Goal: Task Accomplishment & Management: Manage account settings

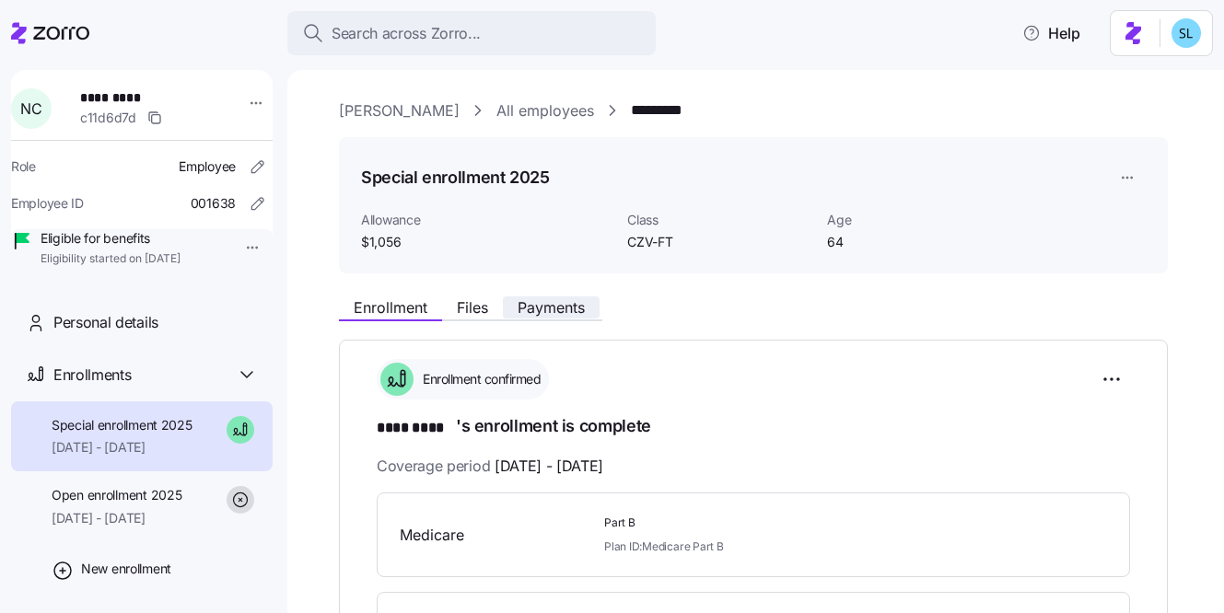
click at [544, 309] on span "Payments" at bounding box center [551, 307] width 67 height 15
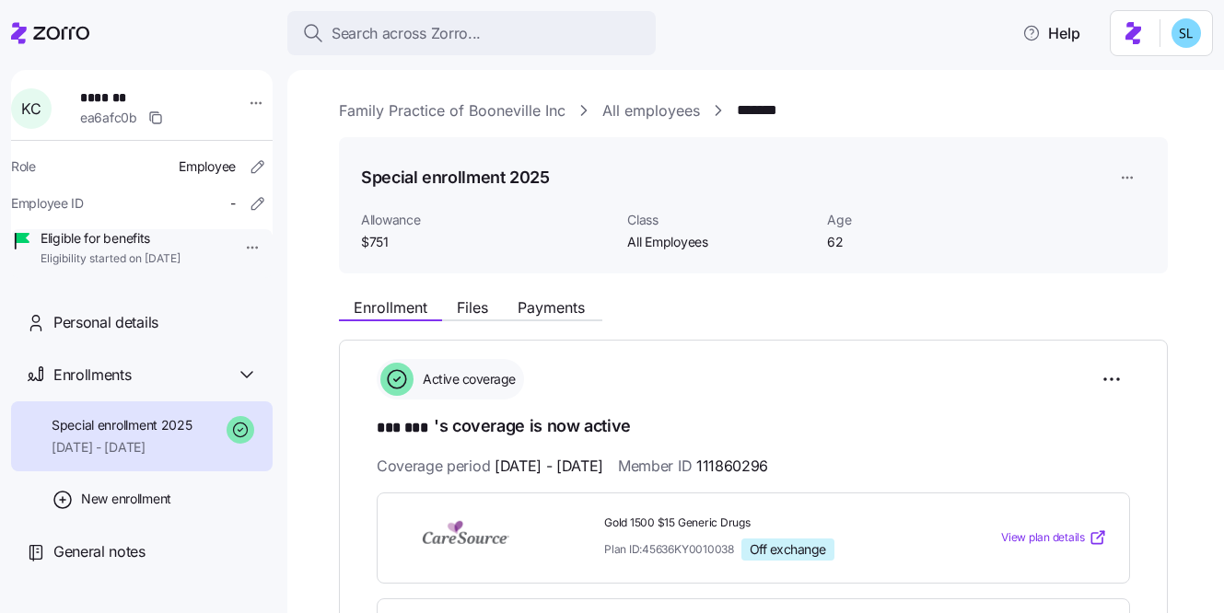
scroll to position [162, 0]
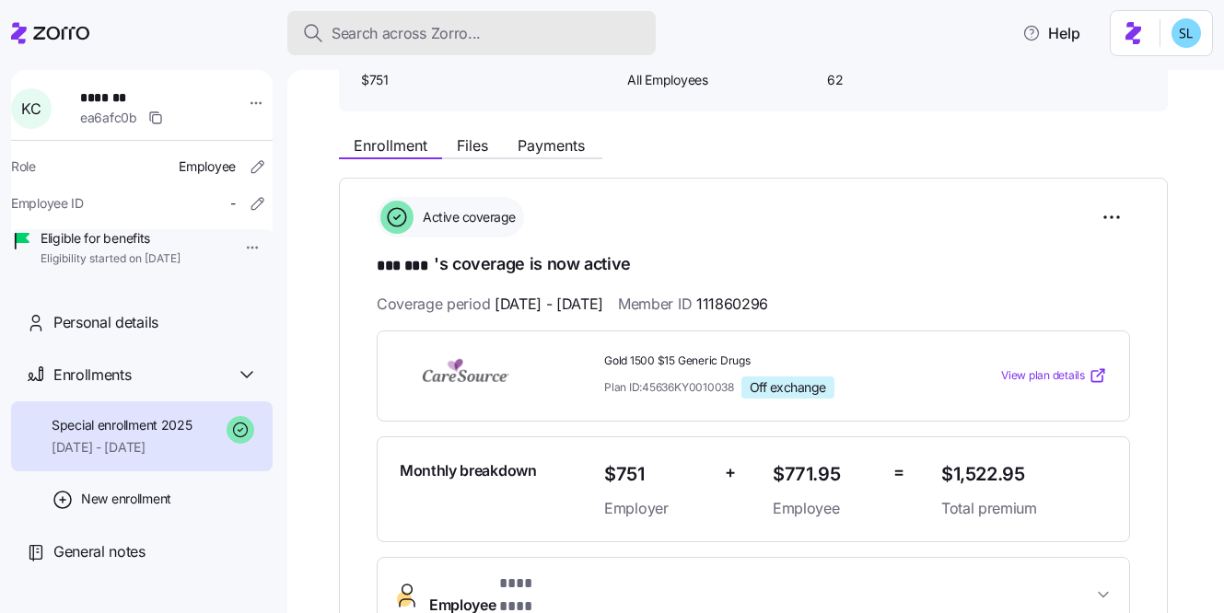
click at [451, 35] on span "Search across Zorro..." at bounding box center [406, 33] width 149 height 23
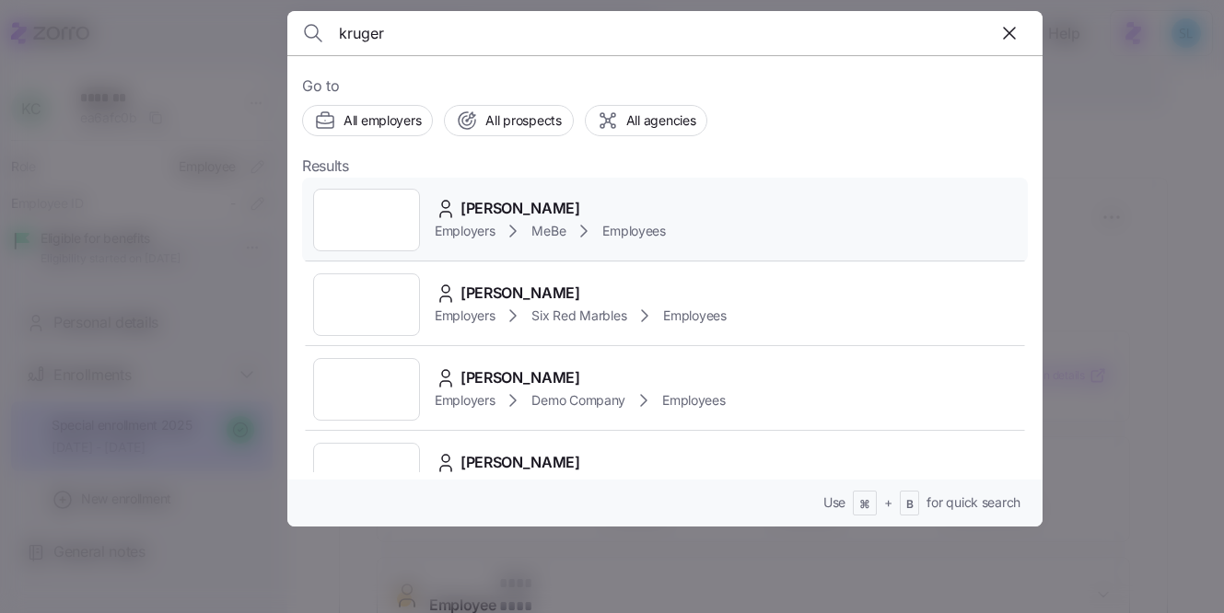
type input "kruger"
click at [517, 195] on div "ANNETTE KRUGER Employers MeBe Employees" at bounding box center [665, 220] width 726 height 85
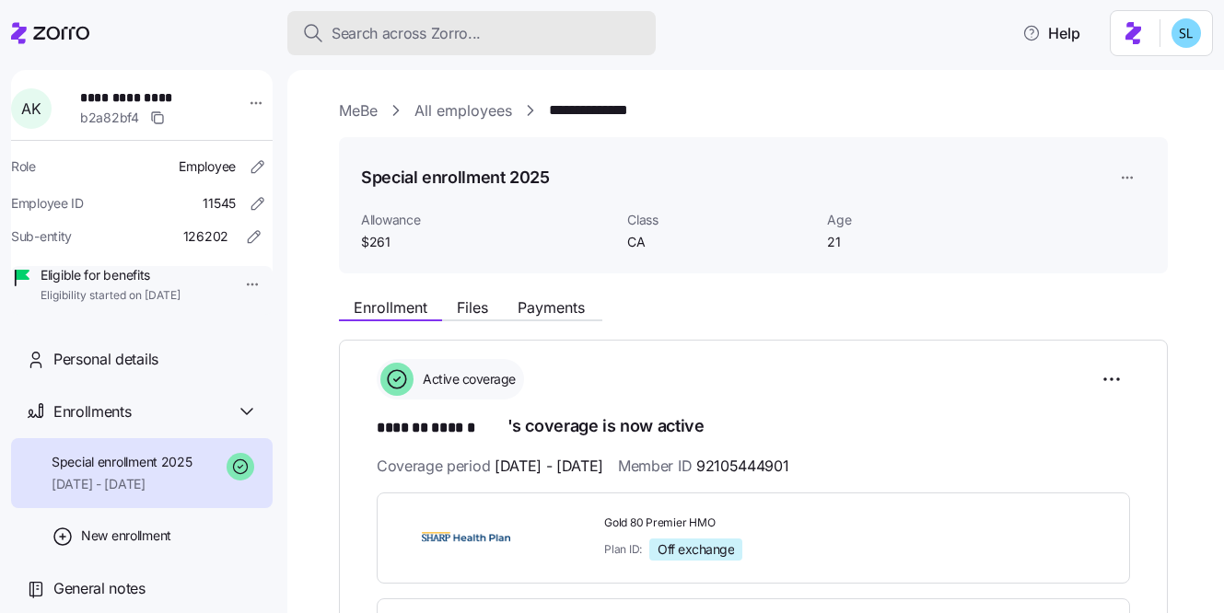
click at [541, 39] on div "Search across Zorro..." at bounding box center [471, 33] width 339 height 23
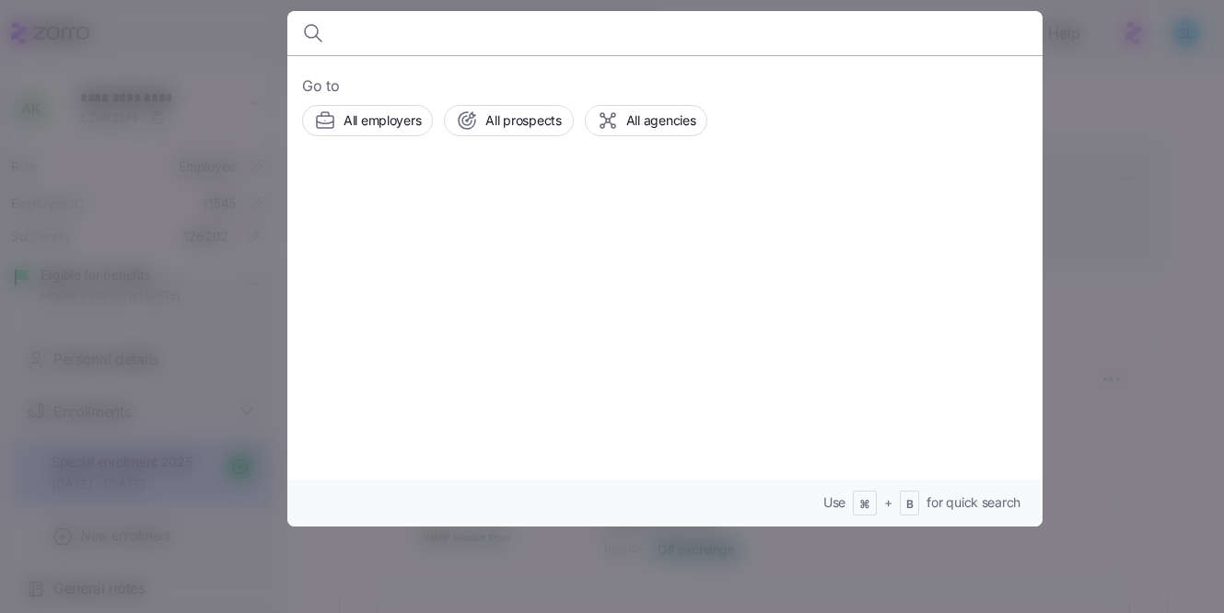
click at [1063, 286] on div at bounding box center [612, 306] width 1224 height 613
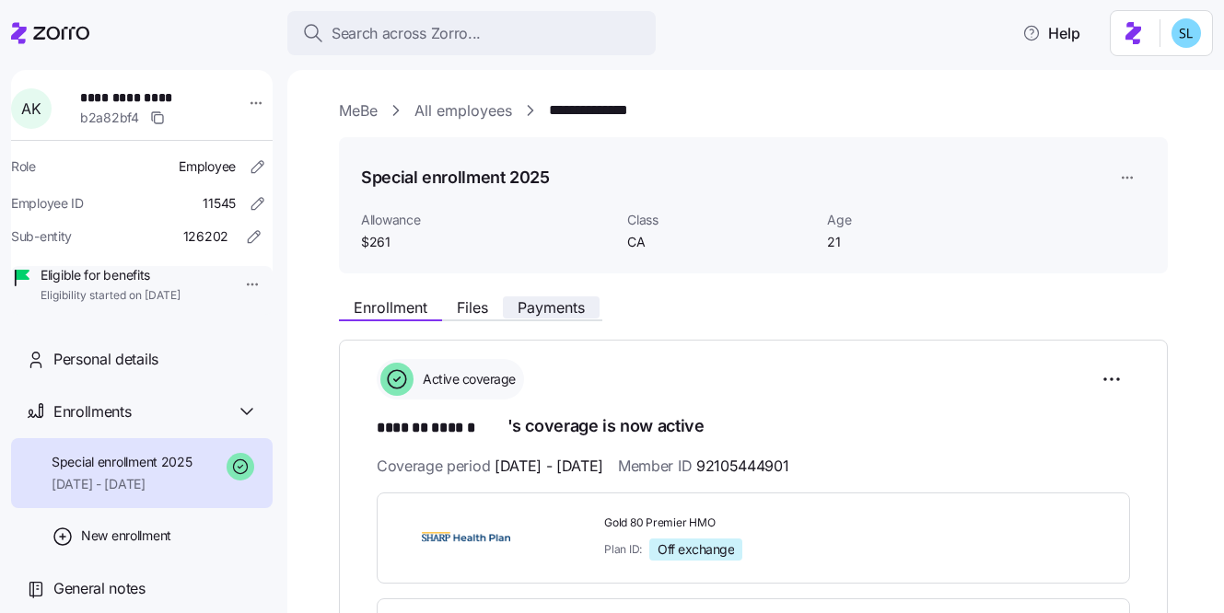
click at [563, 303] on span "Payments" at bounding box center [551, 307] width 67 height 15
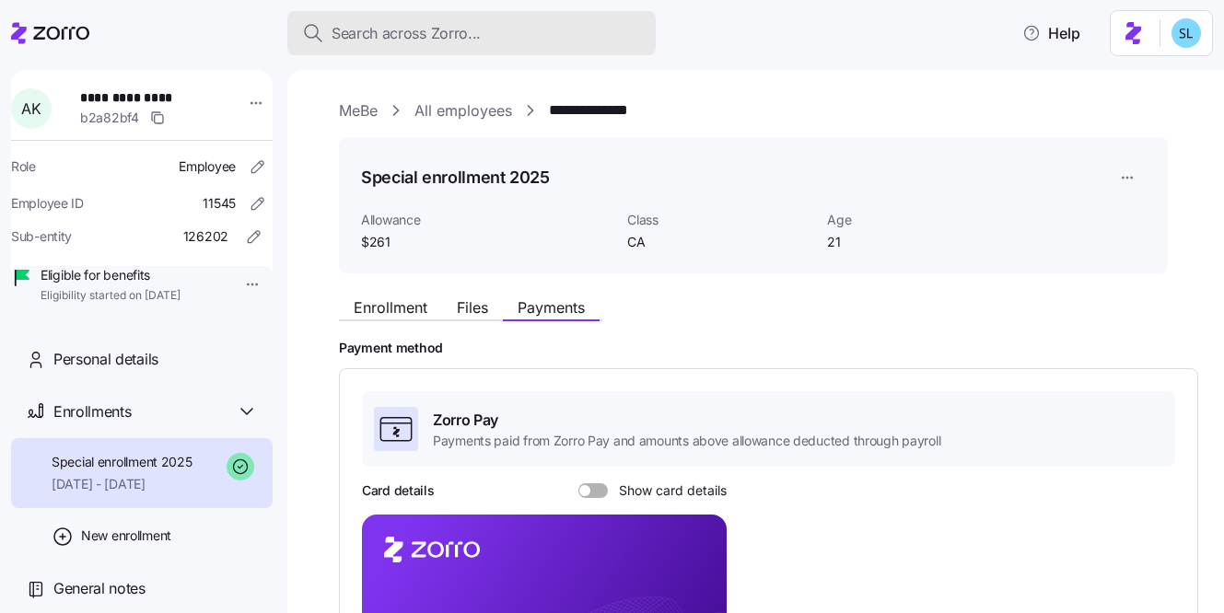
click at [524, 54] on button "Search across Zorro..." at bounding box center [471, 33] width 368 height 44
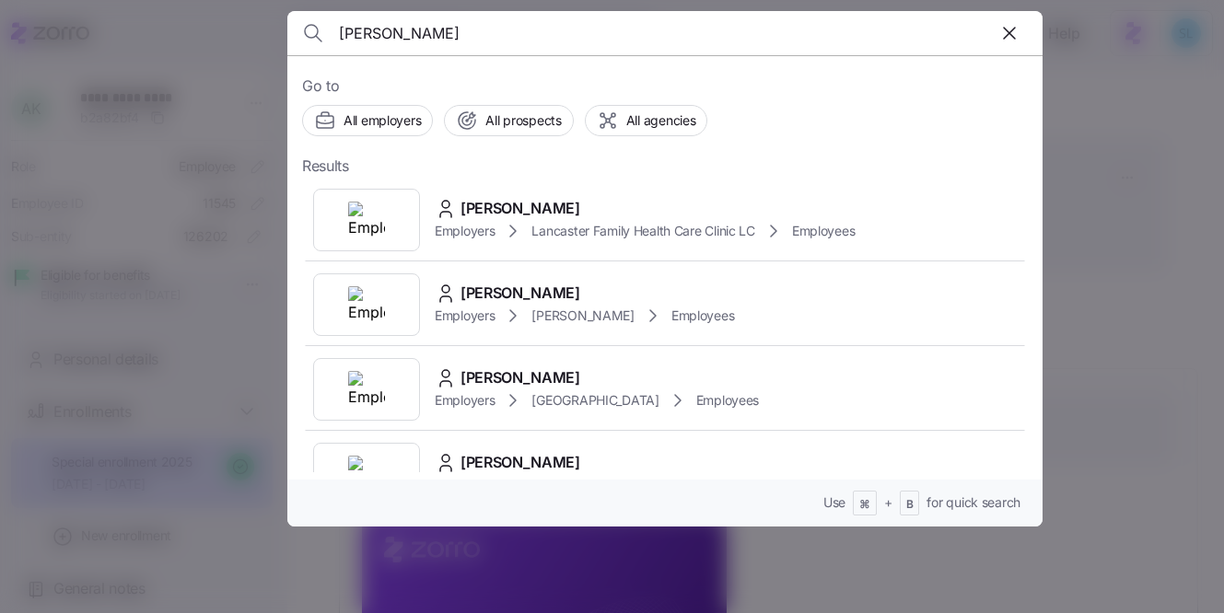
type input "angel ho"
click at [576, 172] on div "Go to All employers All prospects All agencies Results Angel Holstein Employers…" at bounding box center [664, 291] width 755 height 472
click at [583, 195] on div "Angel Holstein Employers Lancaster Family Health Care Clinic LC Employees" at bounding box center [665, 220] width 726 height 85
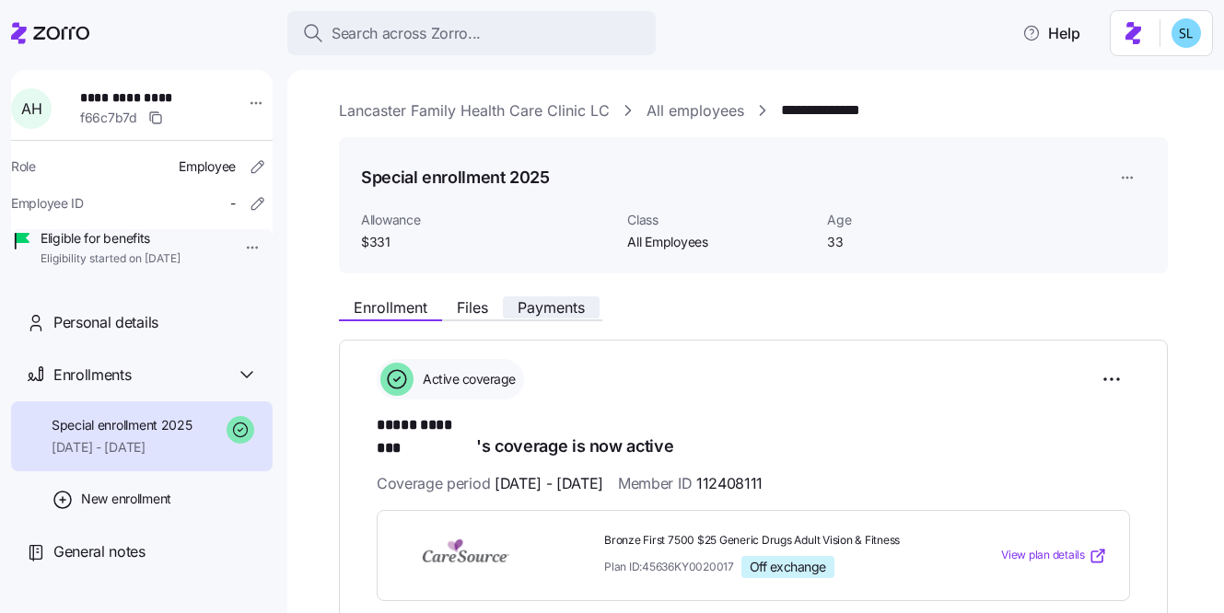
click at [571, 302] on span "Payments" at bounding box center [551, 307] width 67 height 15
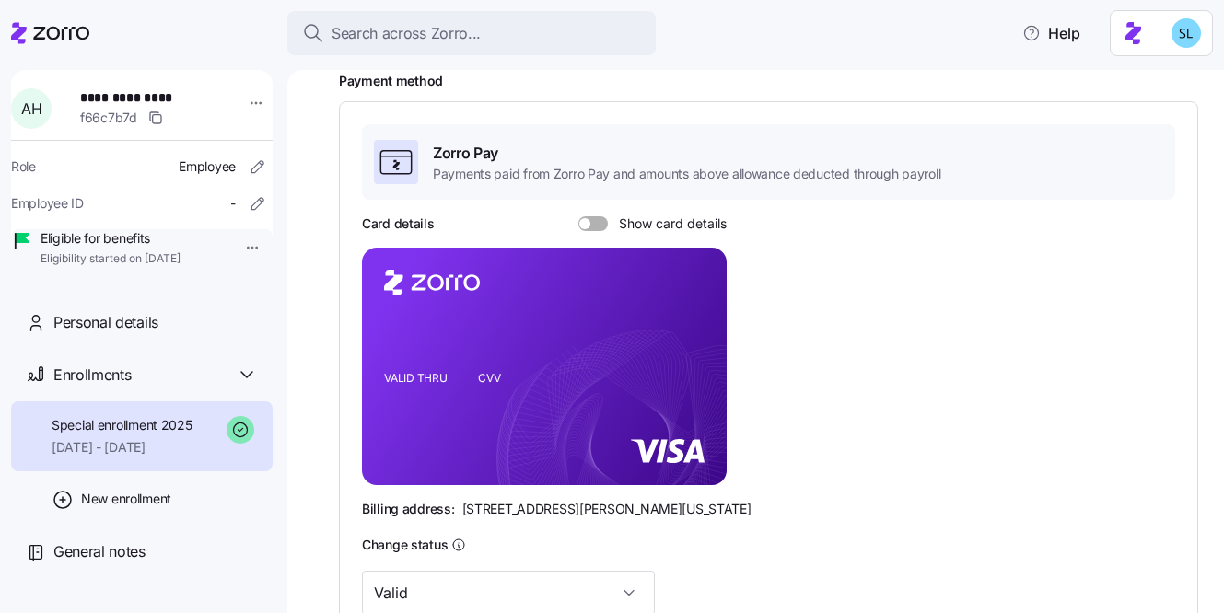
scroll to position [561, 0]
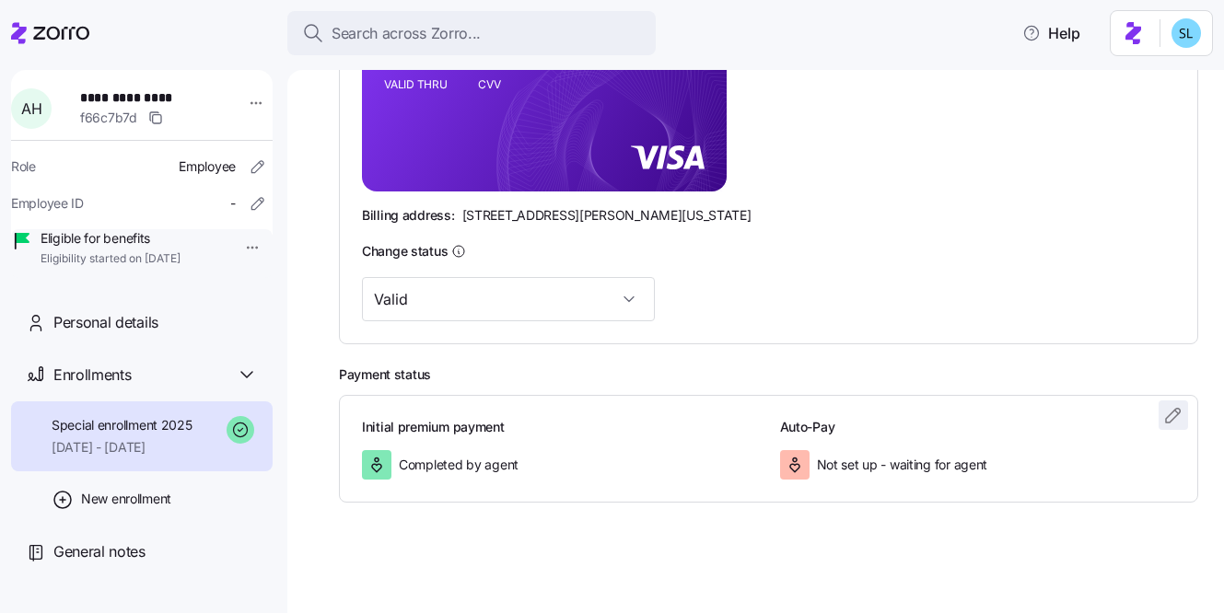
click at [1169, 410] on icon "button" at bounding box center [1173, 415] width 22 height 22
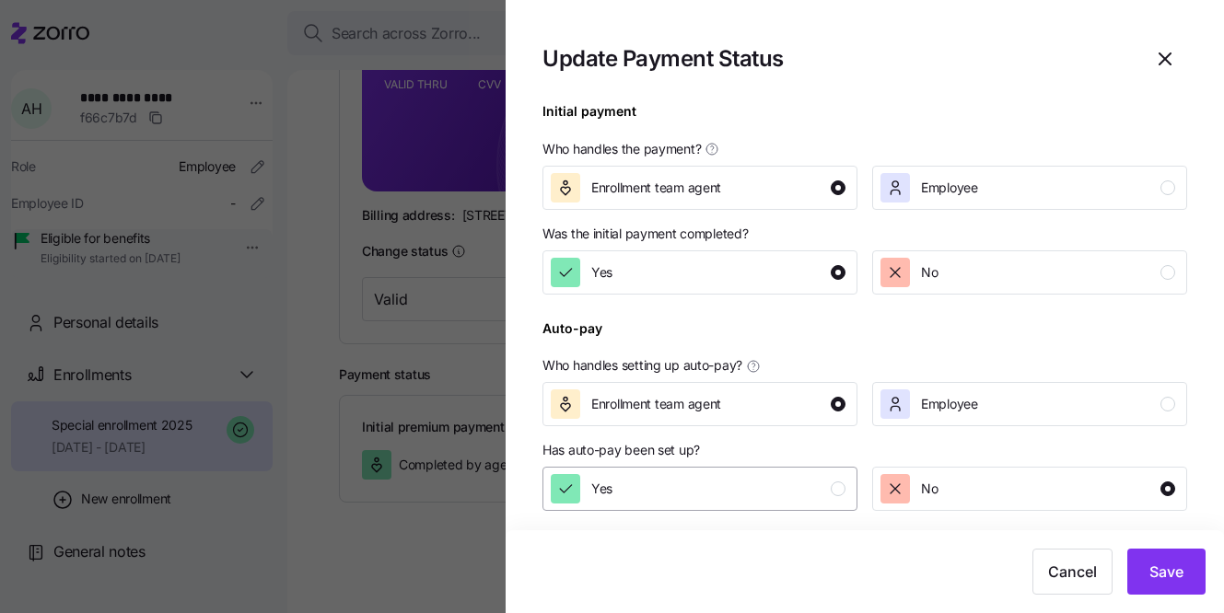
click at [641, 498] on div "Yes" at bounding box center [698, 488] width 295 height 29
click at [1142, 573] on button "Save" at bounding box center [1166, 572] width 78 height 46
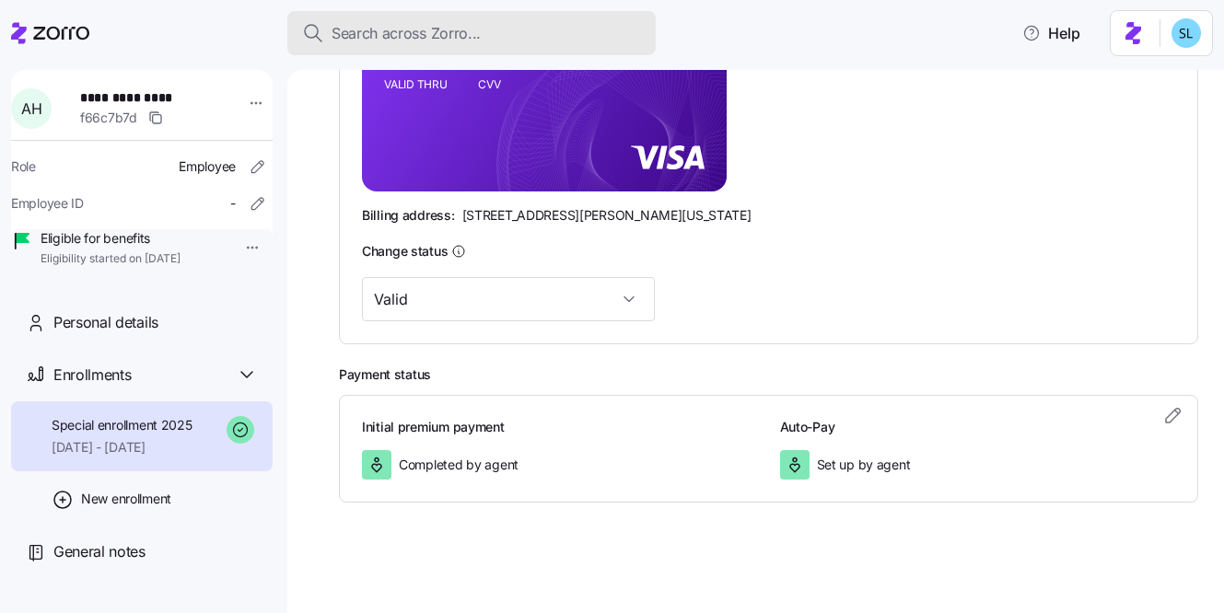
click at [548, 38] on div "Search across Zorro..." at bounding box center [471, 33] width 339 height 23
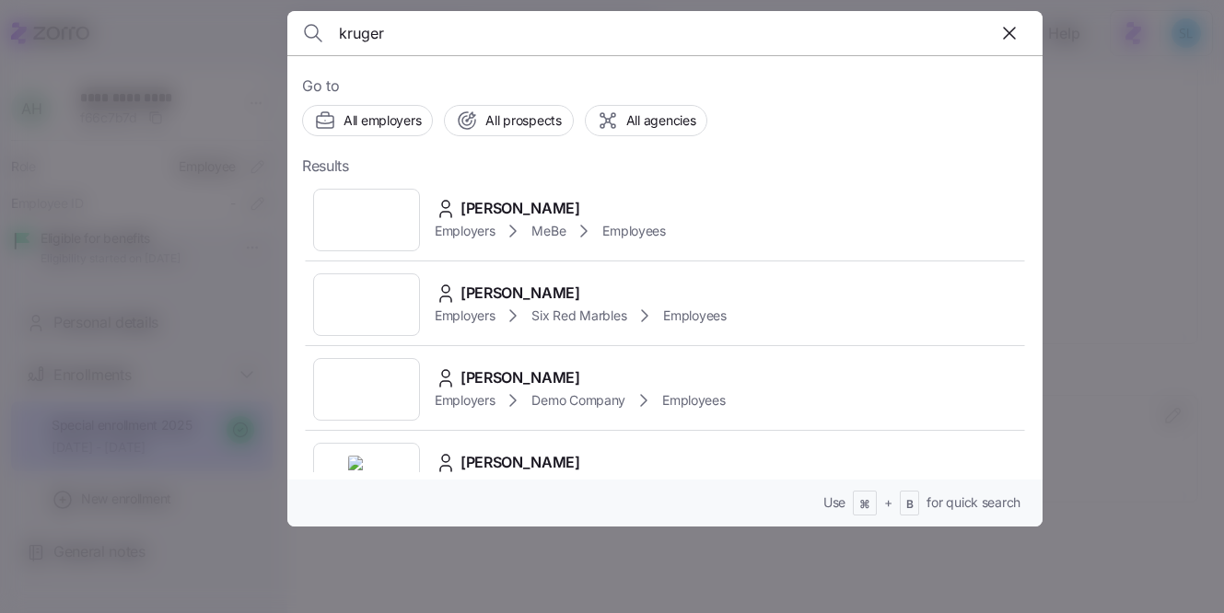
type input "kruger"
click at [528, 210] on span "ANNETTE KRUGER" at bounding box center [521, 208] width 120 height 23
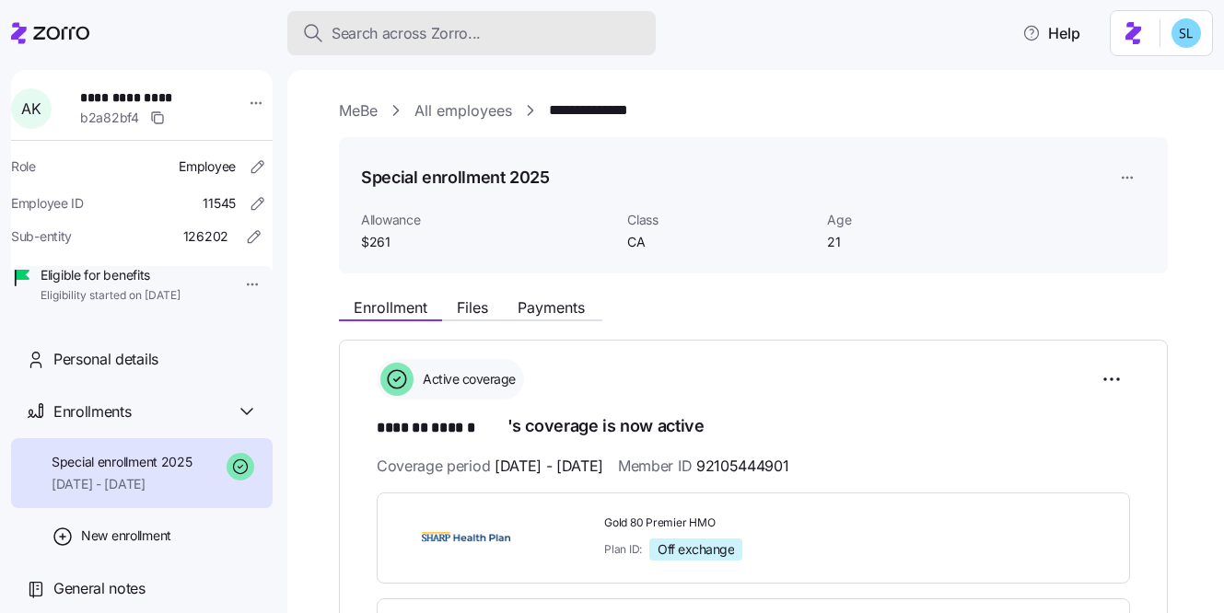
click at [517, 26] on div "Search across Zorro..." at bounding box center [471, 33] width 339 height 23
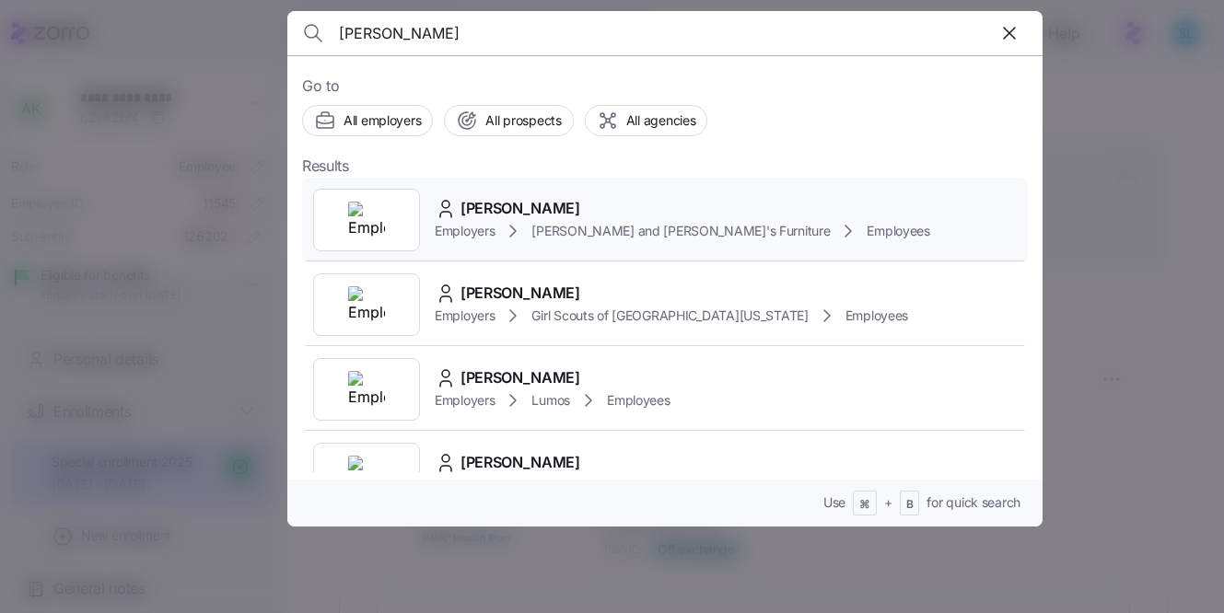
type input "gibney"
click at [486, 189] on div "KELLY GIBNEY Employers Bernie and Phyl's Furniture Employees" at bounding box center [665, 220] width 726 height 85
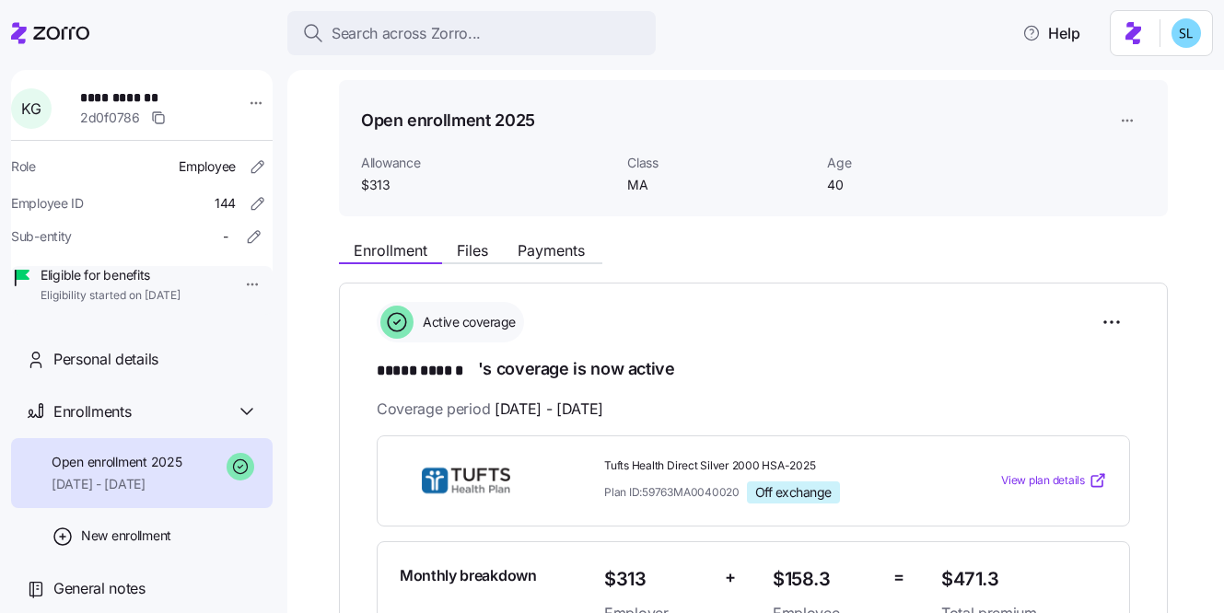
scroll to position [76, 0]
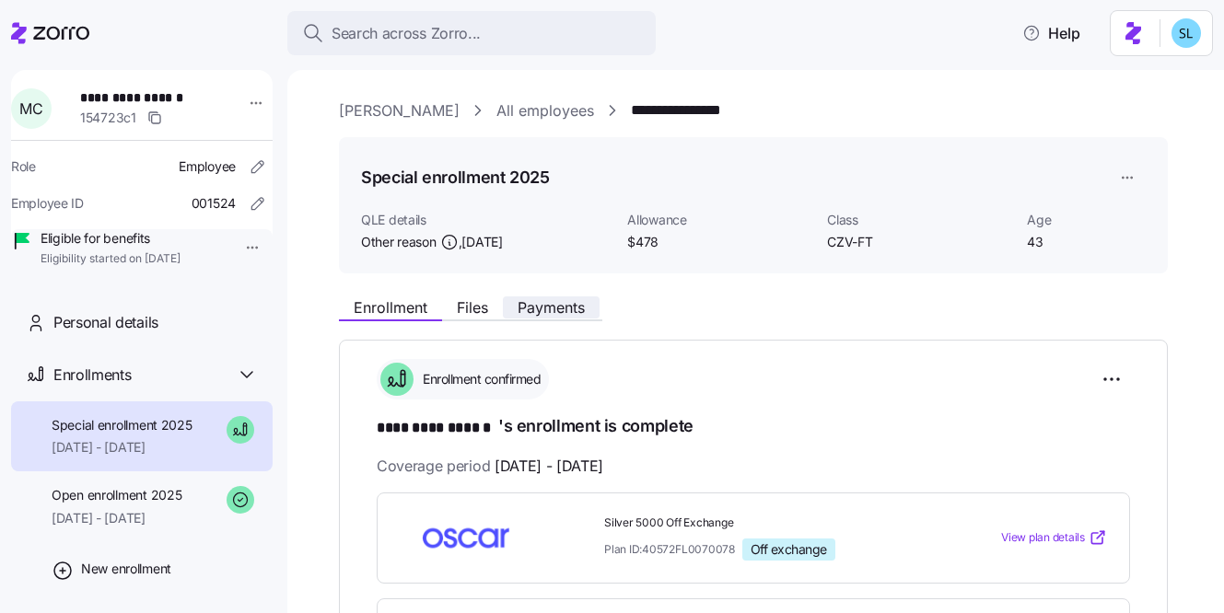
click at [560, 303] on span "Payments" at bounding box center [551, 307] width 67 height 15
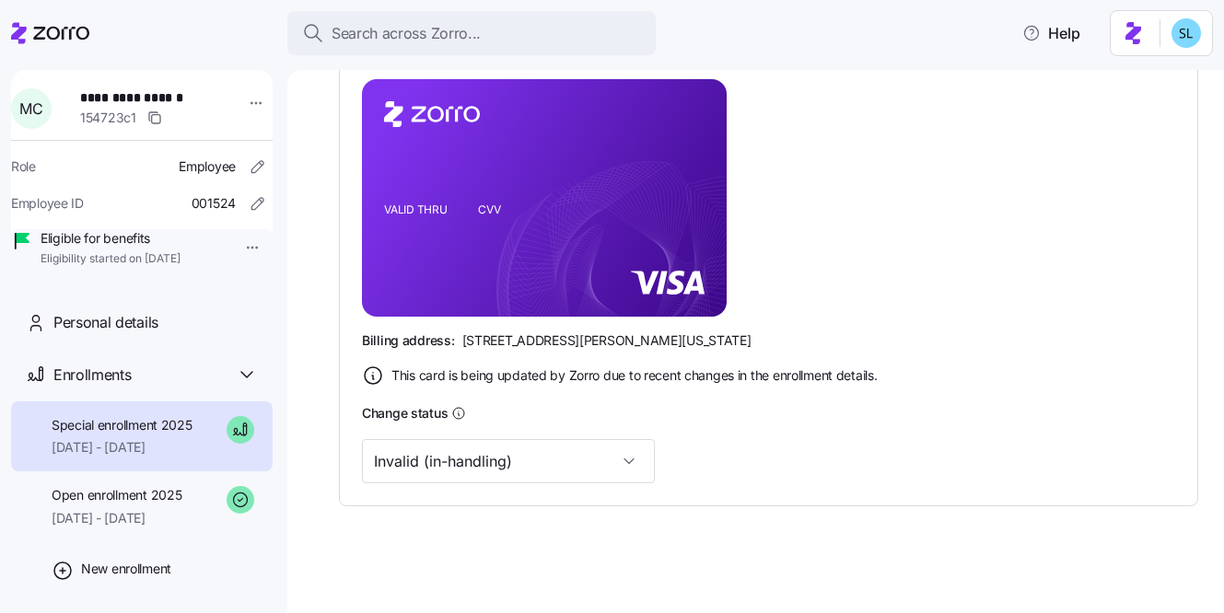
scroll to position [439, 0]
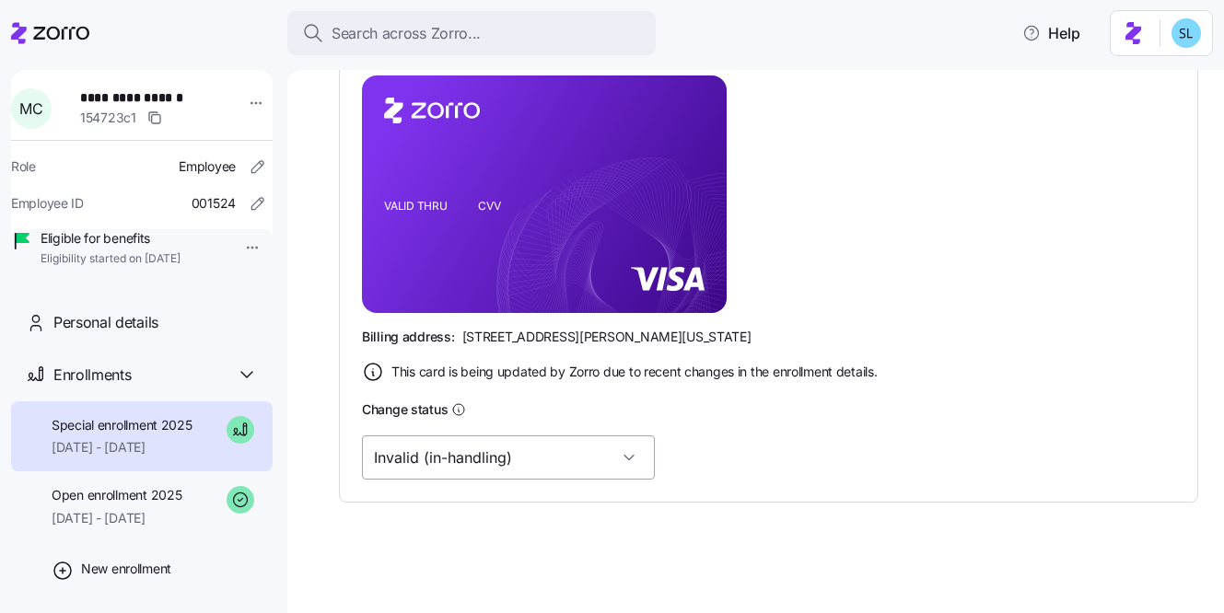
click at [468, 451] on input "Invalid (in-handling)" at bounding box center [508, 458] width 293 height 44
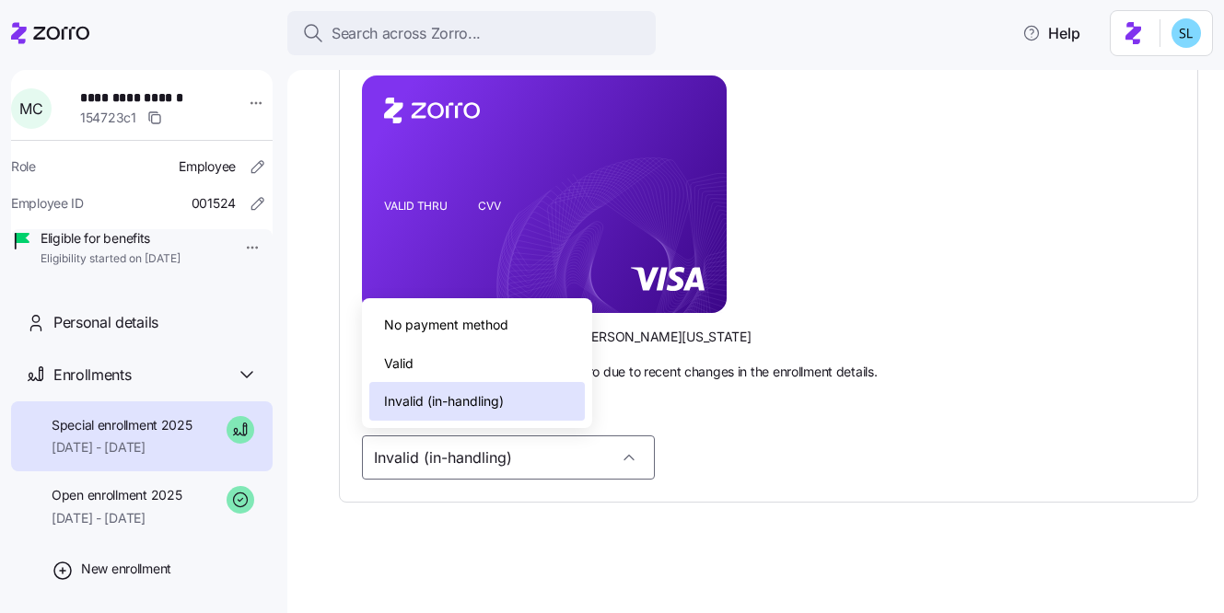
click at [452, 361] on div "Valid" at bounding box center [477, 363] width 216 height 39
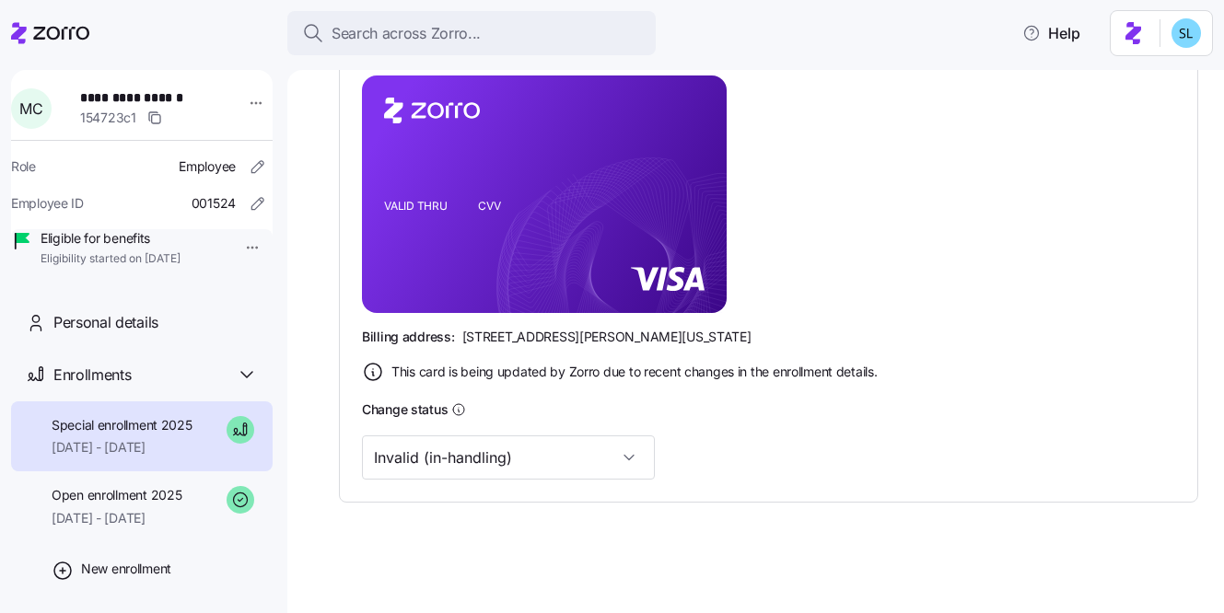
type input "Valid"
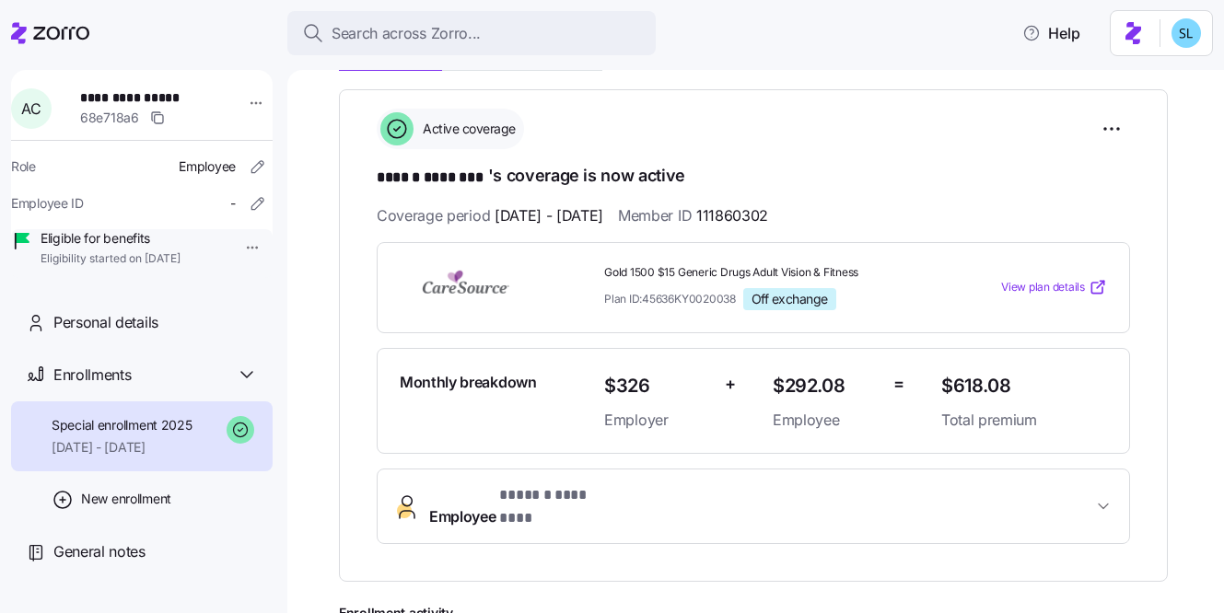
scroll to position [154, 0]
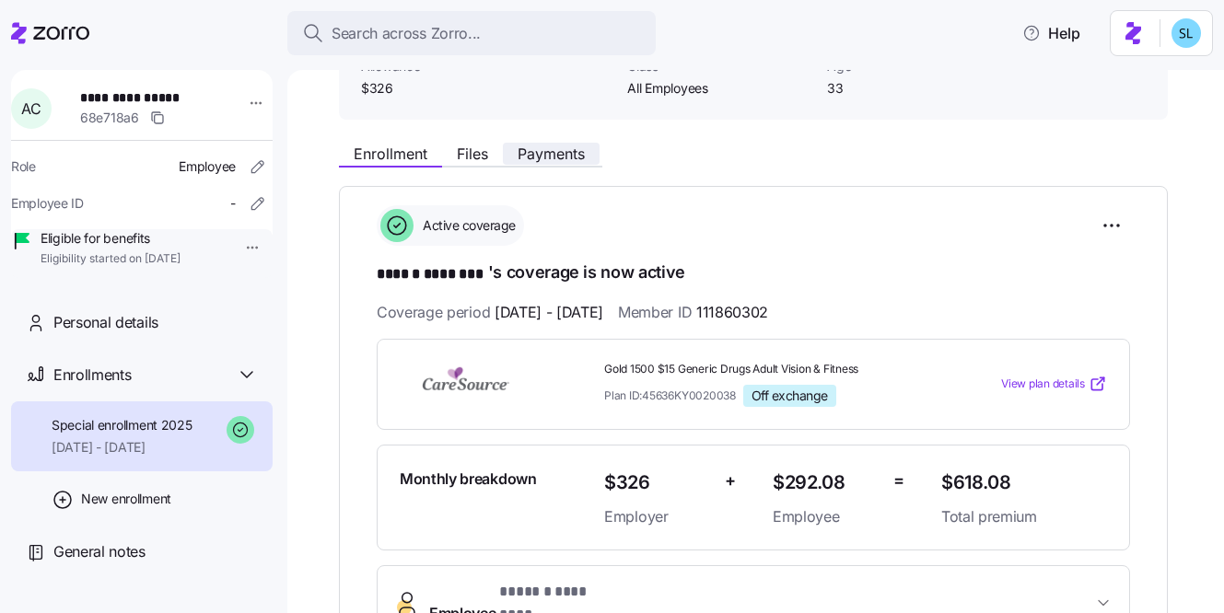
click at [558, 161] on span "Payments" at bounding box center [551, 153] width 67 height 15
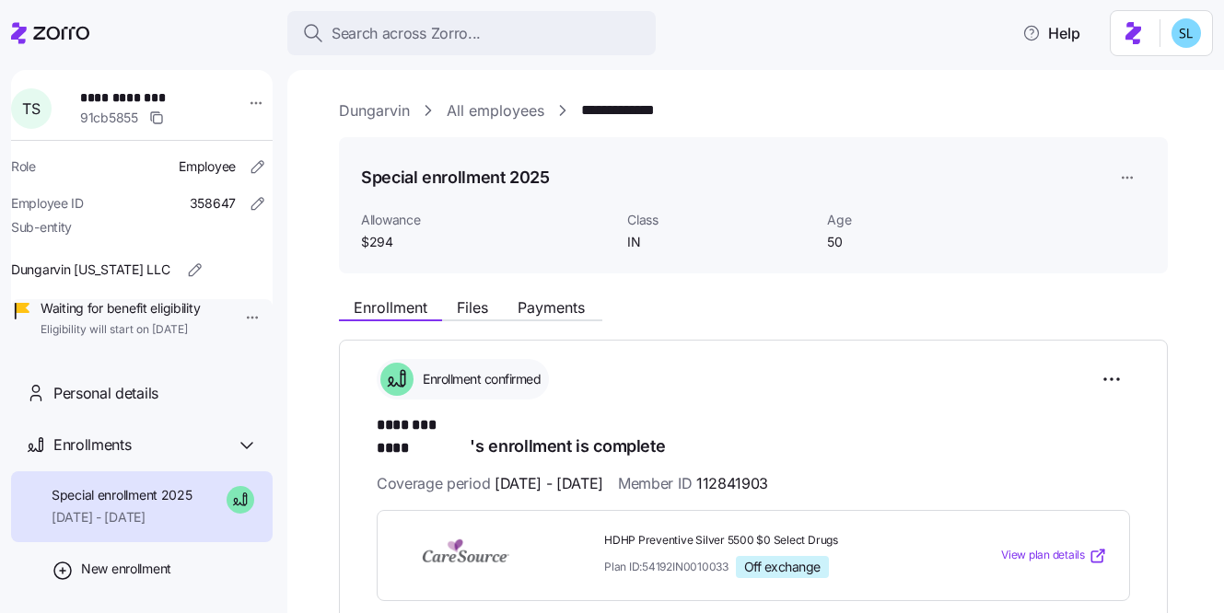
click at [582, 290] on div "Enrollment Files Payments" at bounding box center [753, 304] width 829 height 33
click at [575, 304] on span "Payments" at bounding box center [551, 307] width 67 height 15
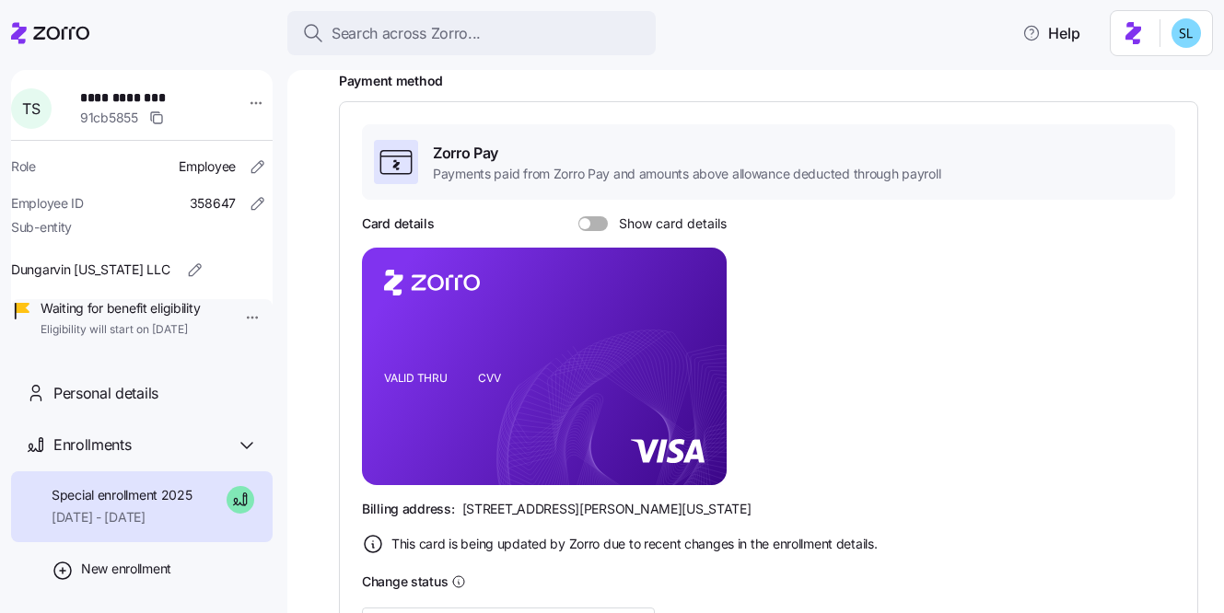
scroll to position [579, 0]
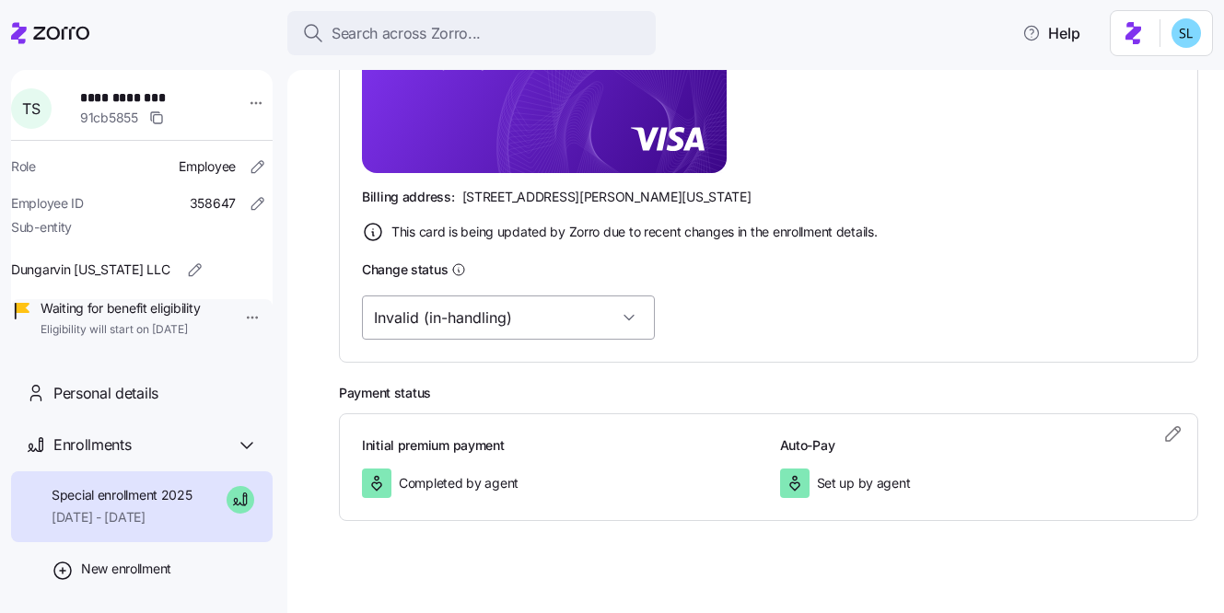
click at [482, 308] on input "Invalid (in-handling)" at bounding box center [508, 318] width 293 height 44
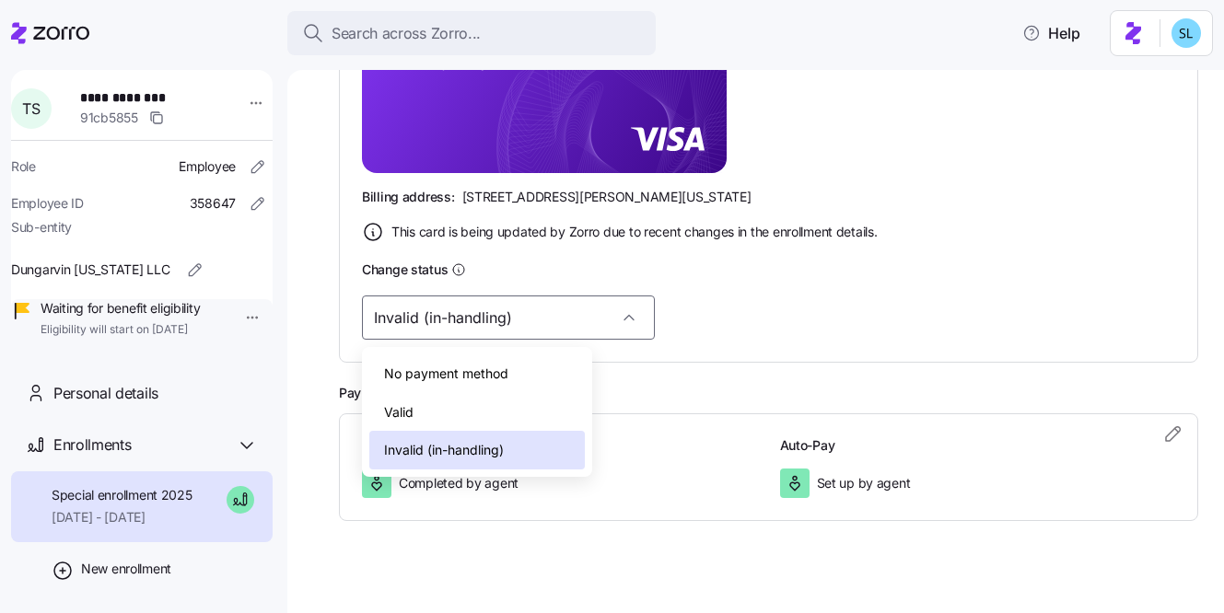
click at [474, 396] on div "Valid" at bounding box center [477, 412] width 216 height 39
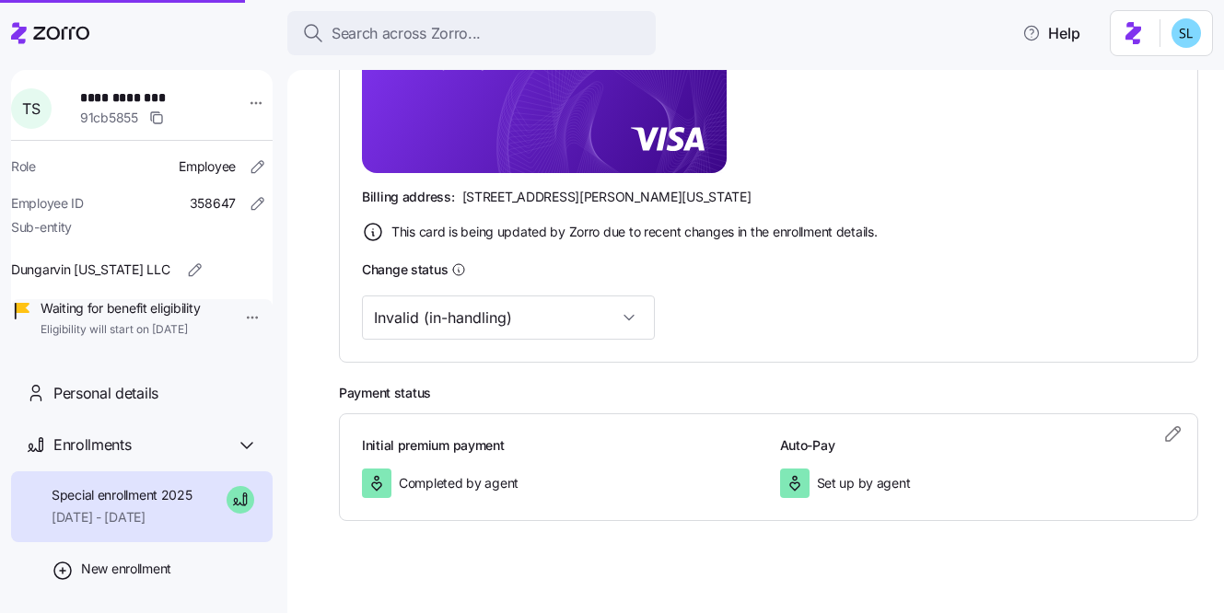
type input "Valid"
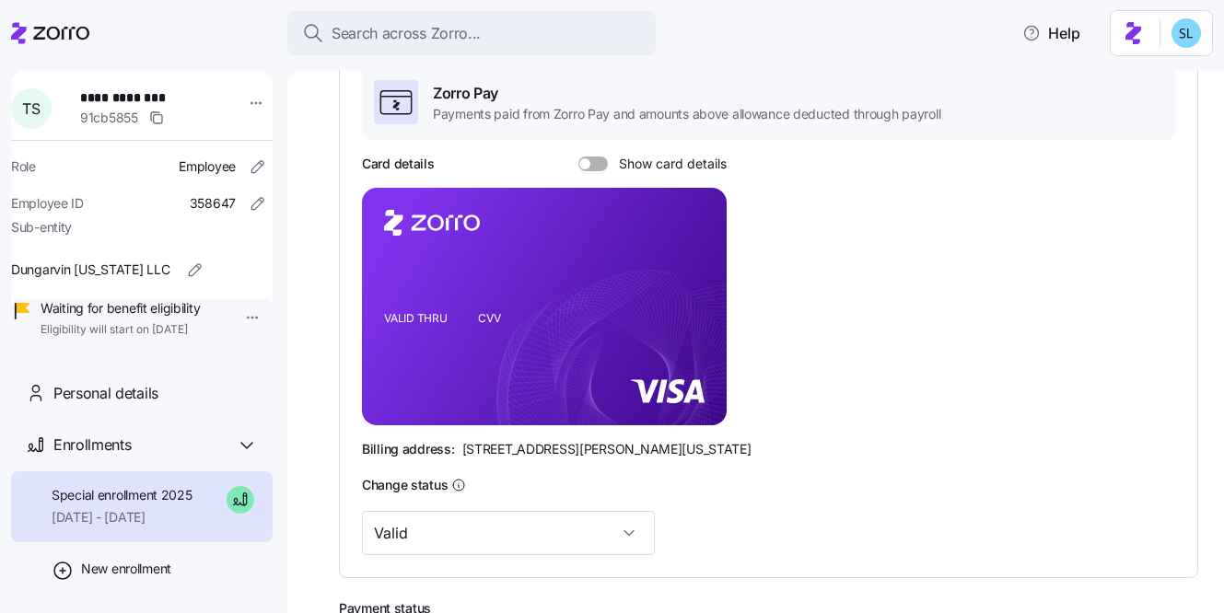
scroll to position [0, 0]
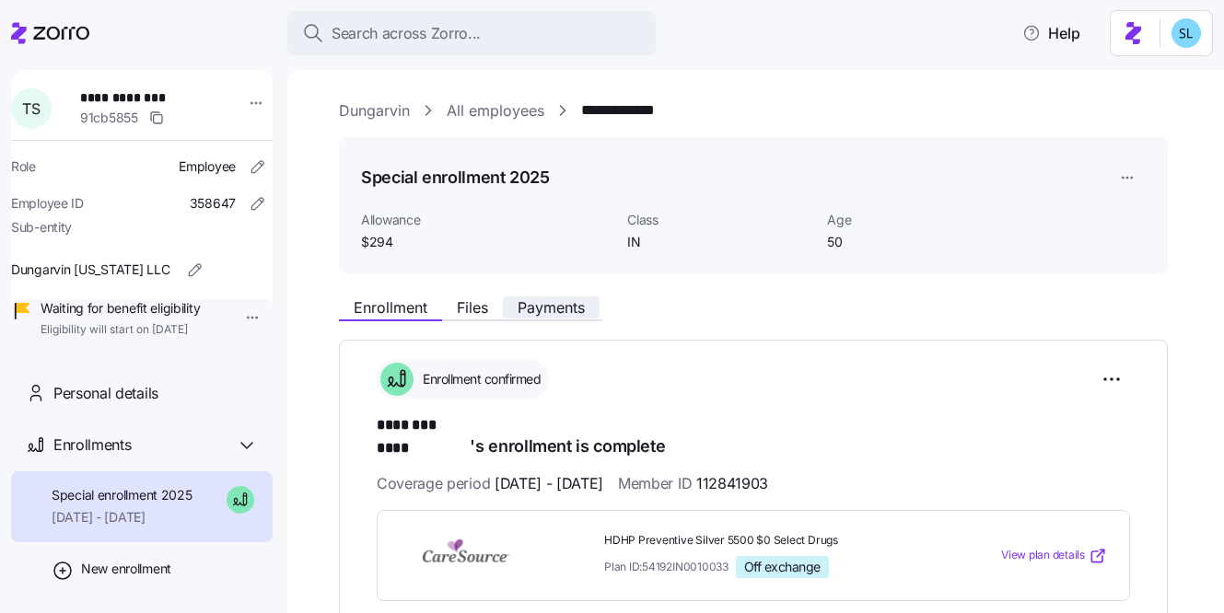
click at [579, 302] on span "Payments" at bounding box center [551, 307] width 67 height 15
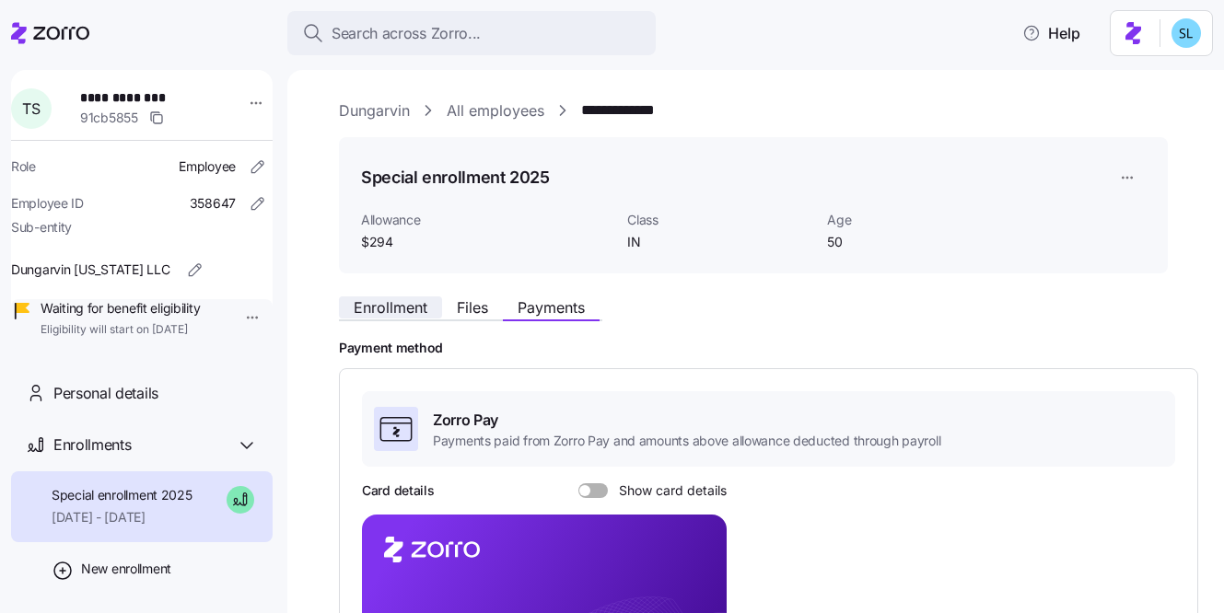
click at [384, 309] on span "Enrollment" at bounding box center [391, 307] width 74 height 15
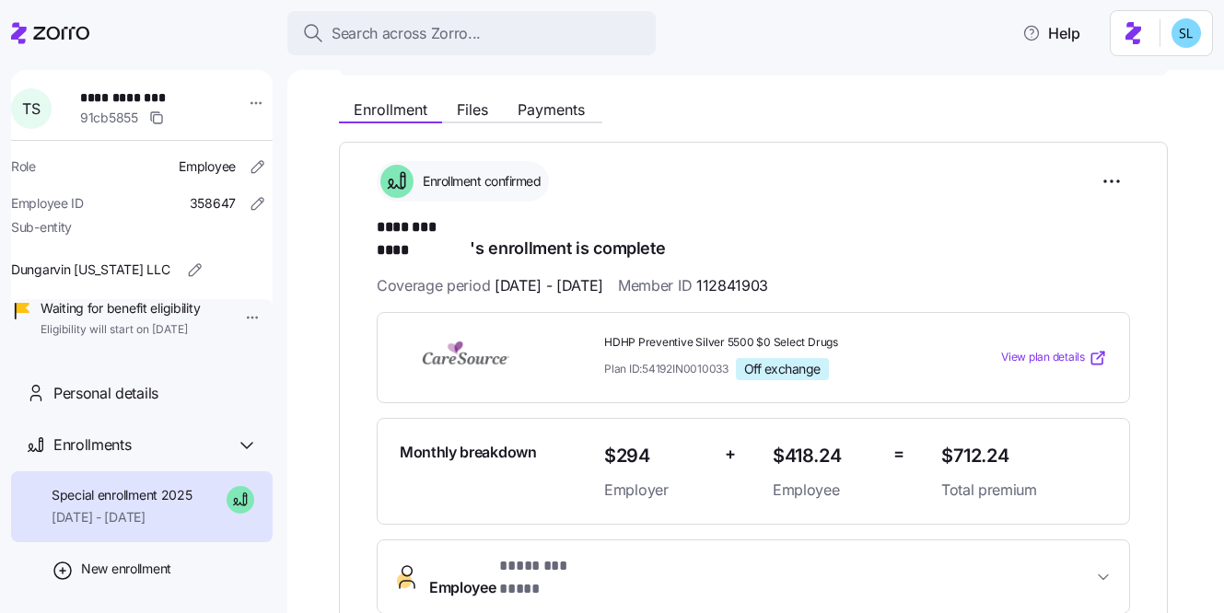
scroll to position [176, 0]
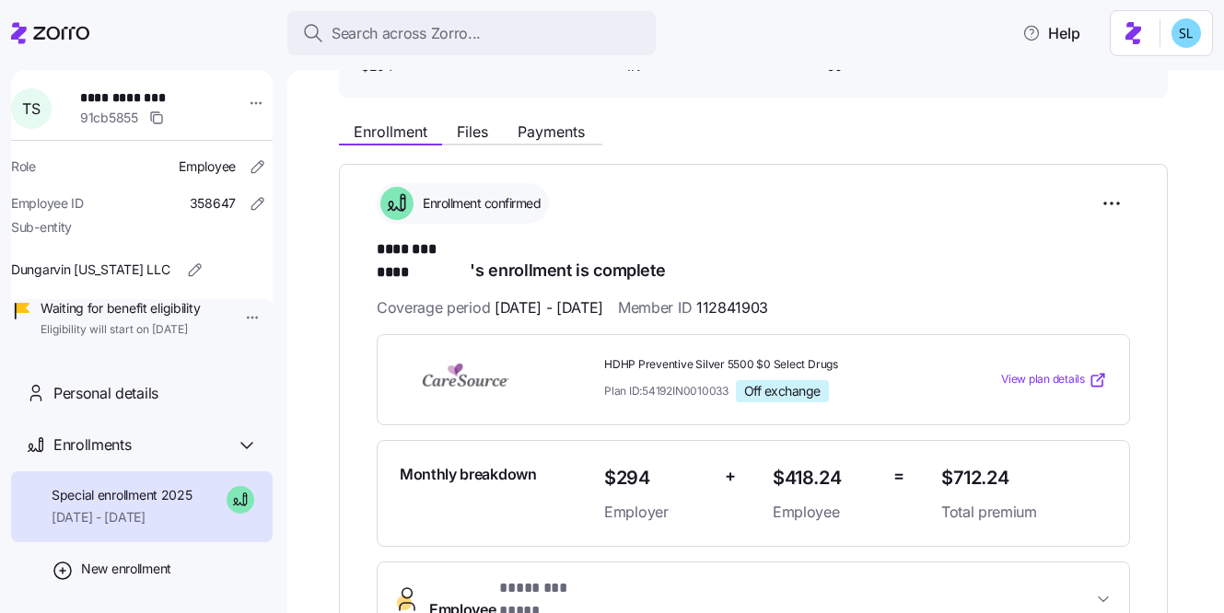
click at [991, 463] on span "$712.24" at bounding box center [1024, 478] width 166 height 30
copy span "$712.24"
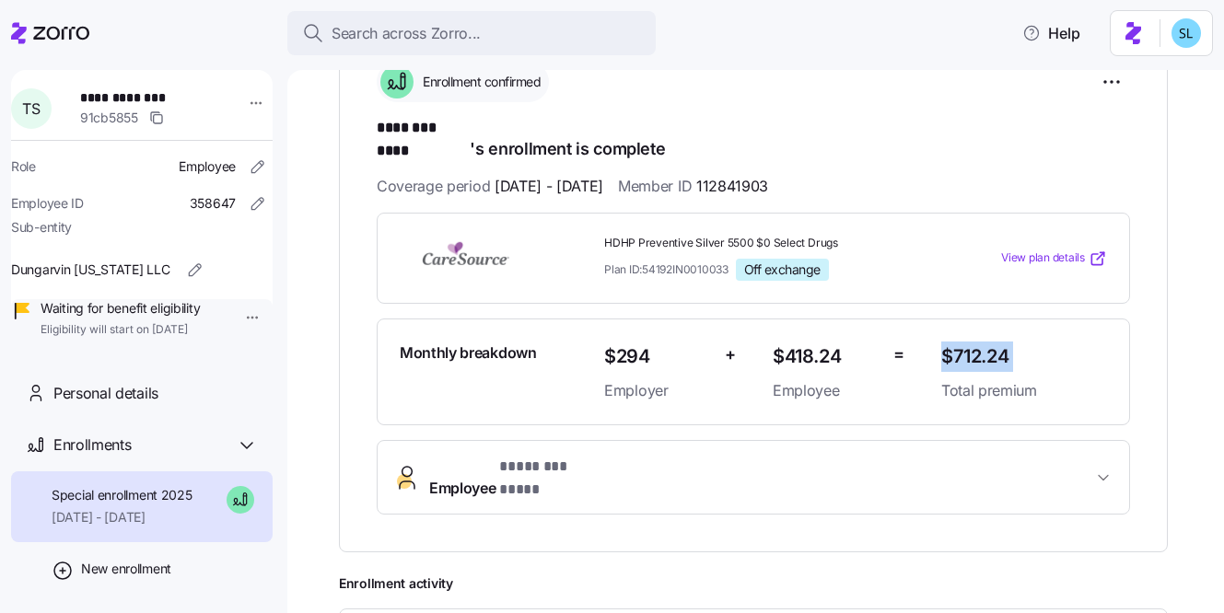
scroll to position [341, 0]
